Goal: Book appointment/travel/reservation

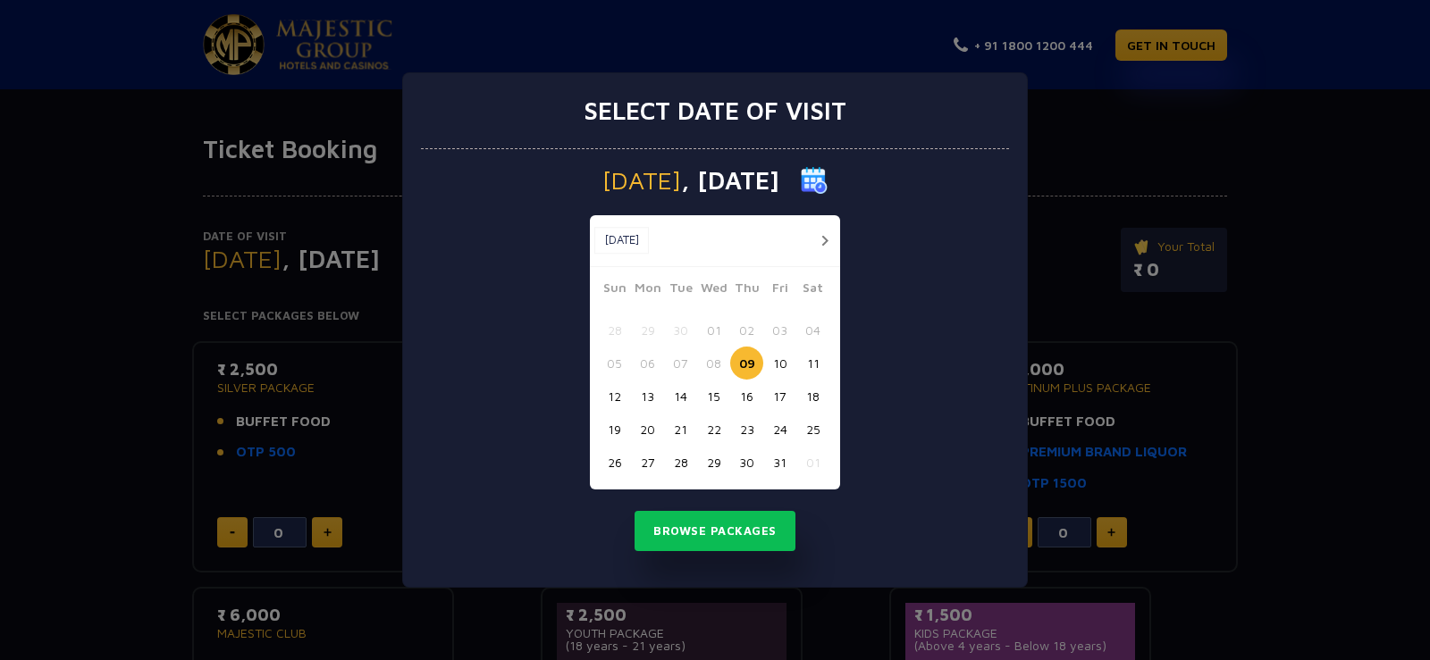
click at [830, 235] on button "button" at bounding box center [824, 241] width 22 height 22
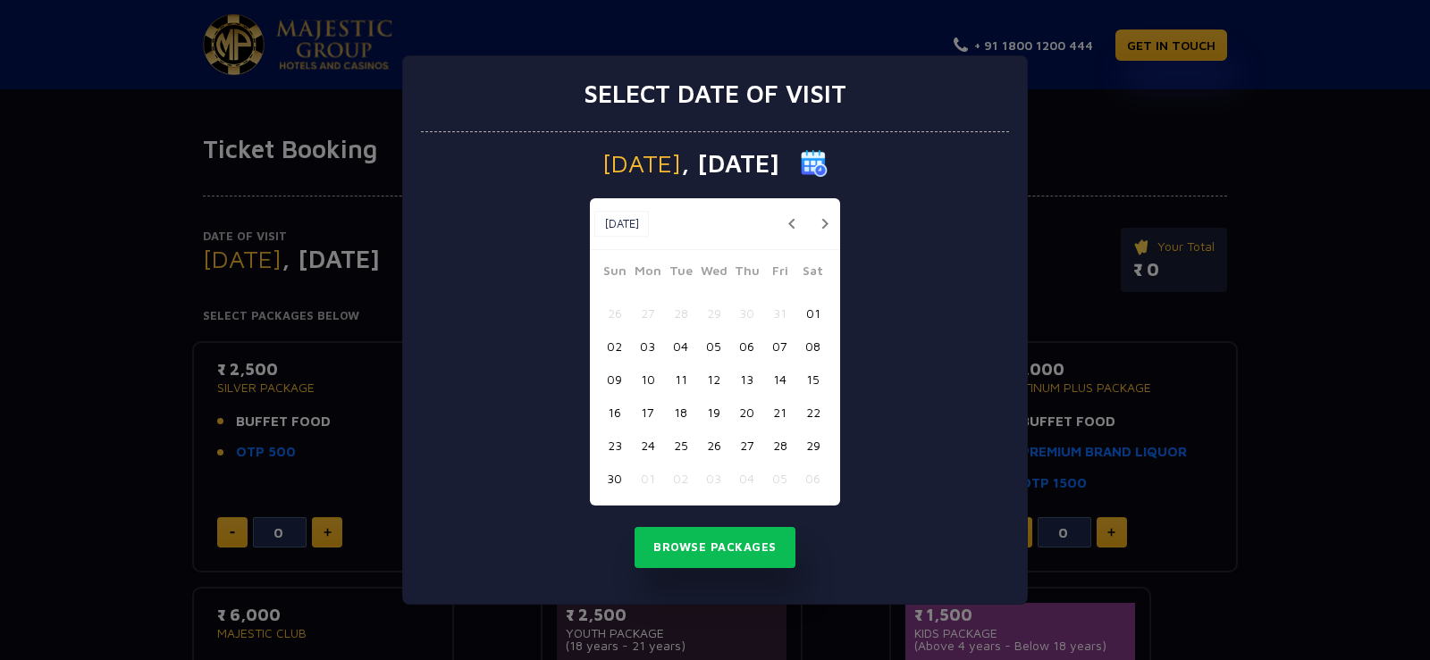
click at [616, 383] on button "09" at bounding box center [614, 379] width 33 height 33
click at [741, 538] on button "Browse Packages" at bounding box center [714, 547] width 161 height 41
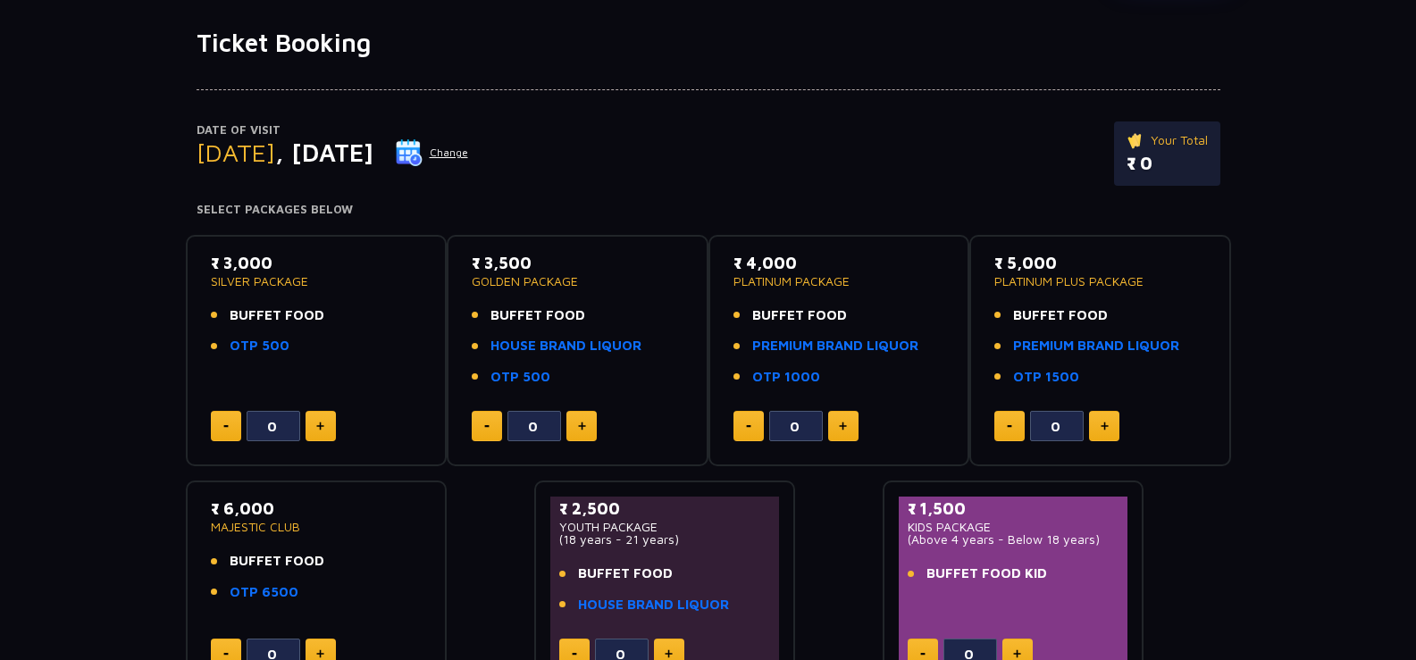
scroll to position [149, 0]
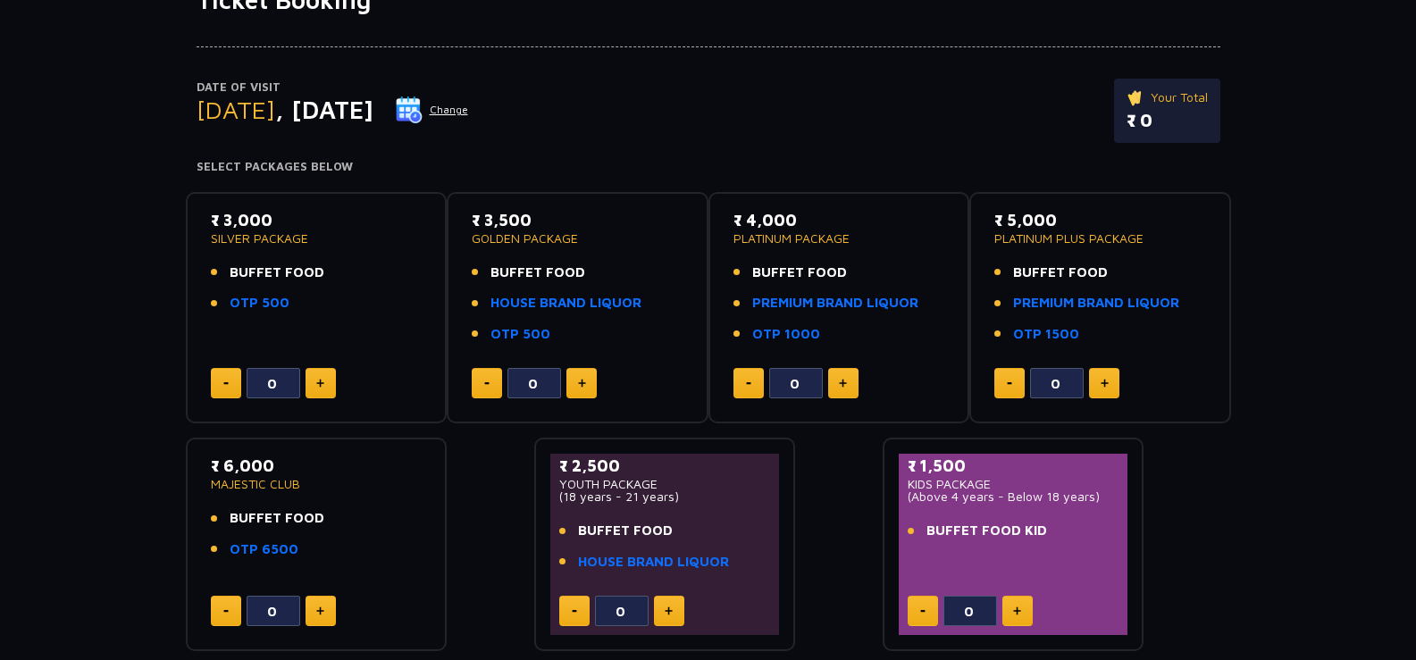
click at [315, 388] on button at bounding box center [321, 383] width 30 height 30
click at [319, 382] on img at bounding box center [320, 383] width 8 height 9
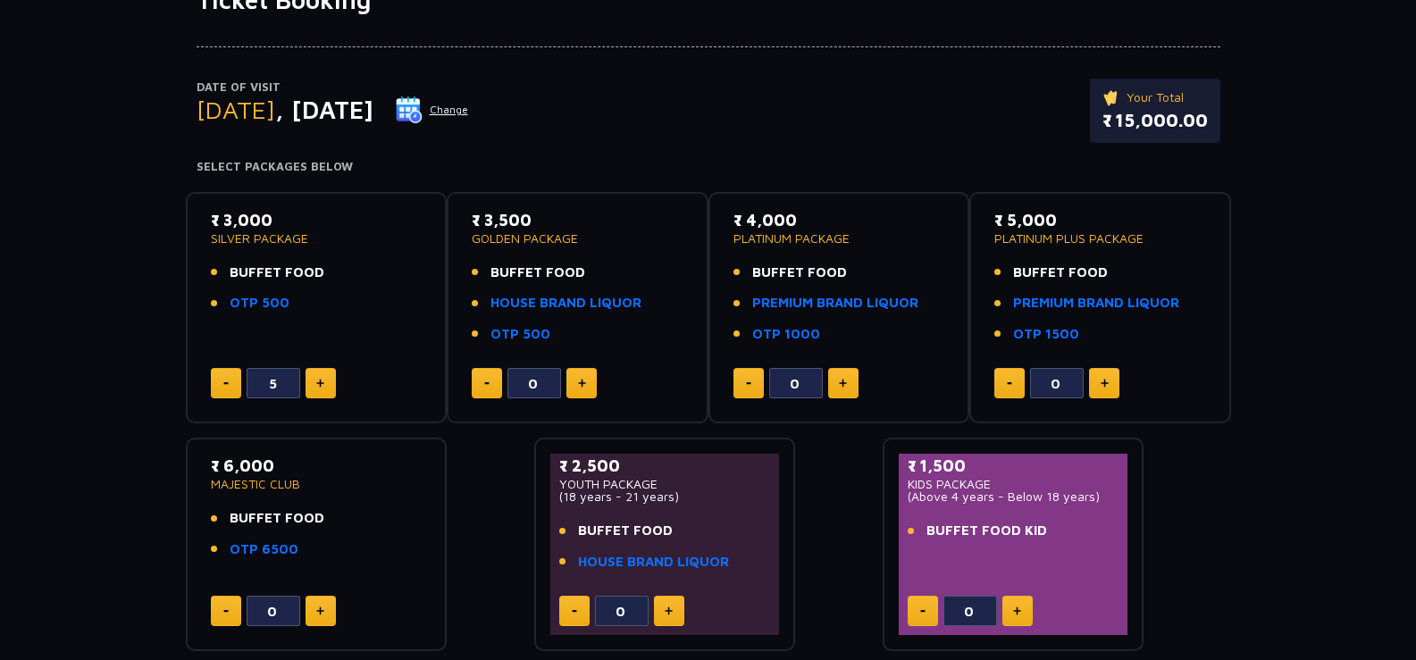
click at [319, 382] on img at bounding box center [320, 383] width 8 height 9
type input "6"
click at [585, 393] on button at bounding box center [581, 383] width 30 height 30
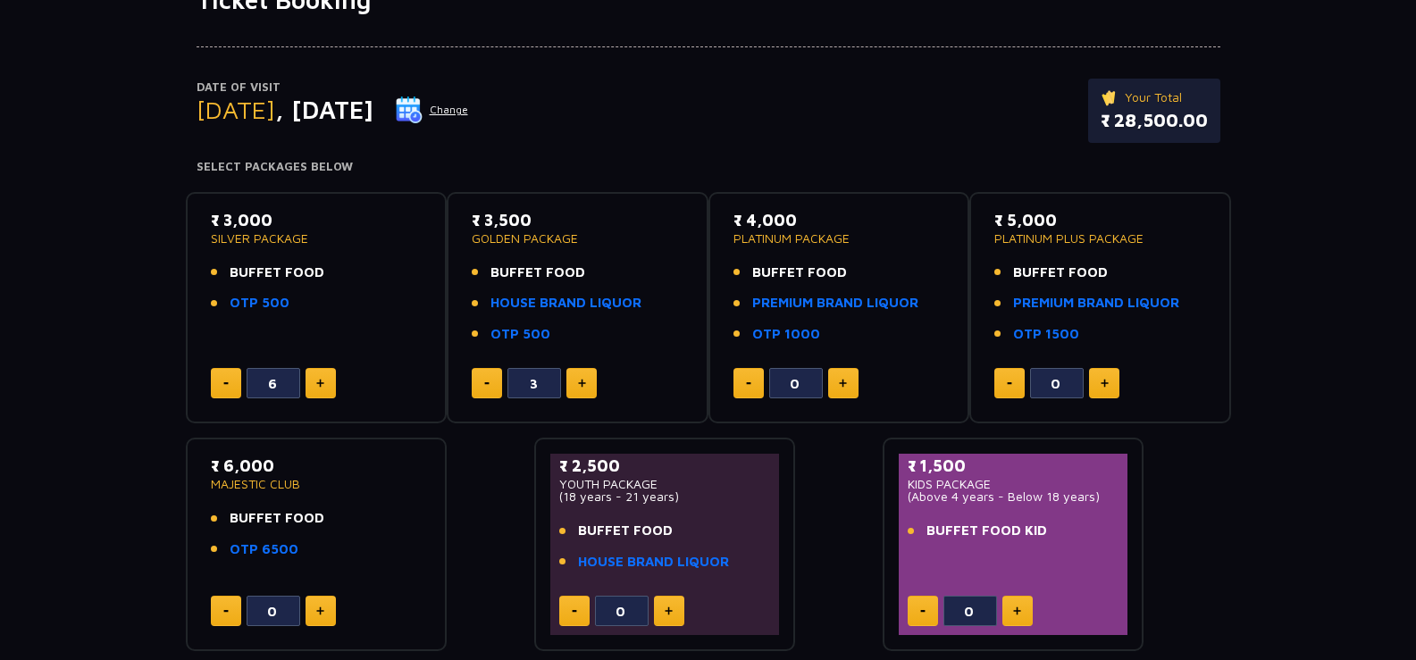
click at [585, 393] on button at bounding box center [581, 383] width 30 height 30
click at [584, 393] on button at bounding box center [581, 383] width 30 height 30
click at [584, 391] on button at bounding box center [581, 383] width 30 height 30
click at [484, 376] on button at bounding box center [487, 383] width 30 height 30
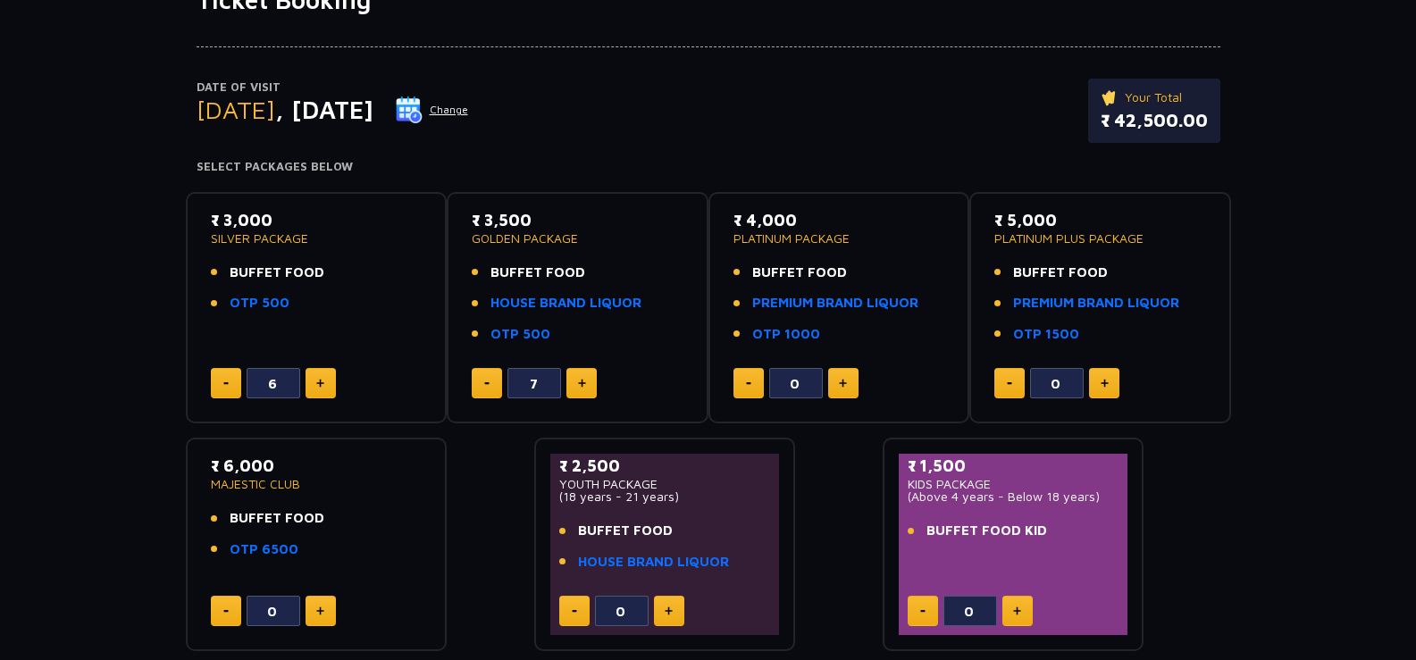
type input "6"
click at [216, 371] on button at bounding box center [226, 383] width 30 height 30
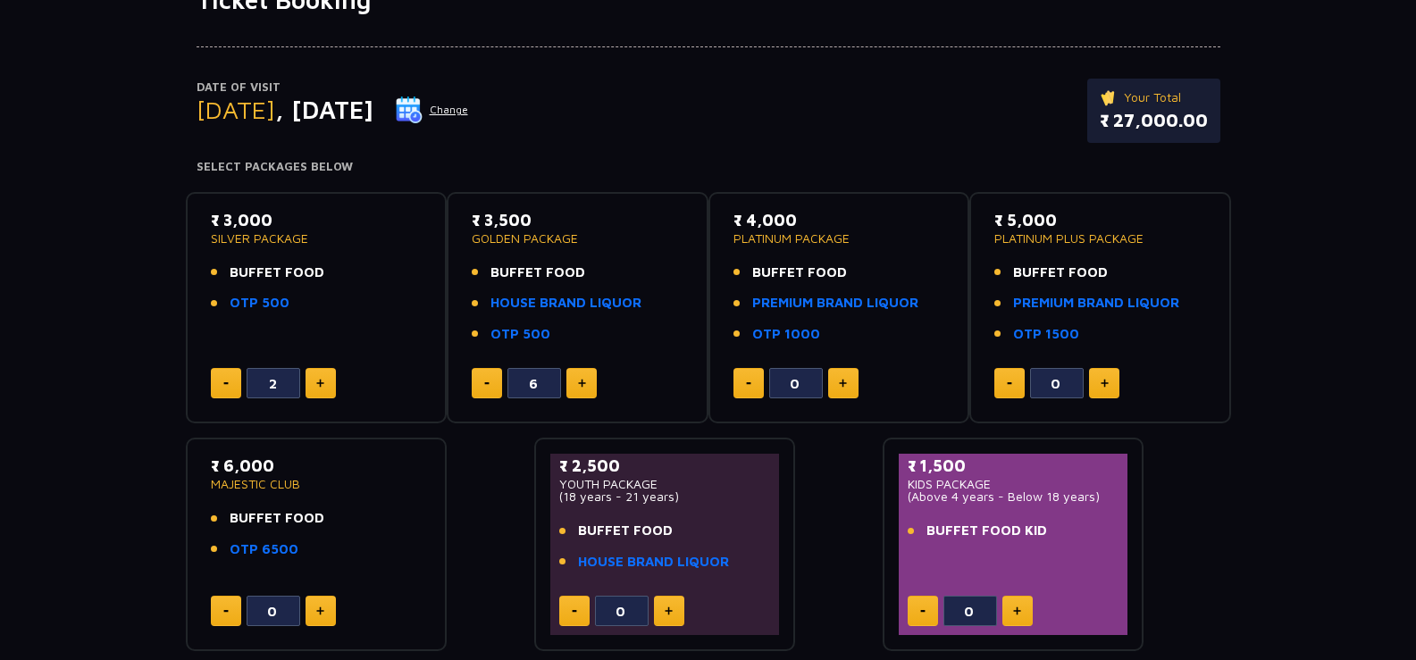
click at [216, 371] on button at bounding box center [226, 383] width 30 height 30
type input "0"
click at [216, 371] on button at bounding box center [226, 383] width 30 height 30
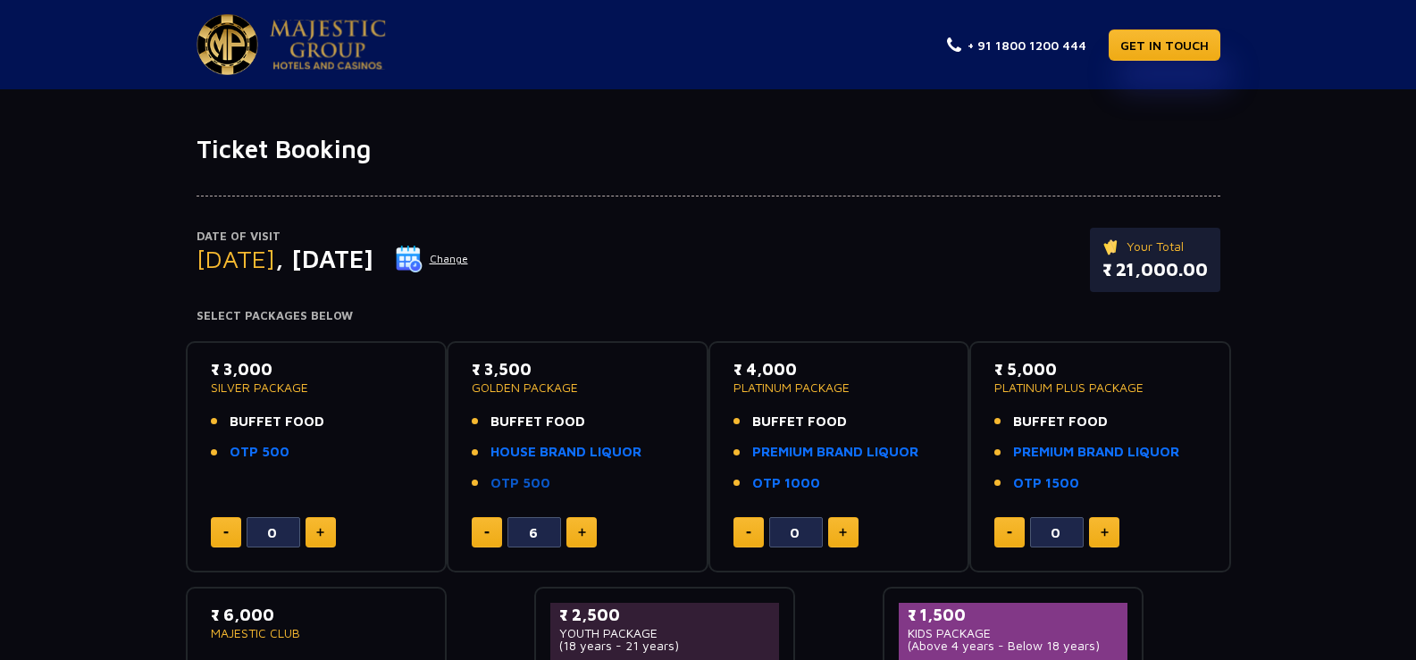
click at [515, 485] on link "OTP 500" at bounding box center [521, 484] width 60 height 21
